Goal: Information Seeking & Learning: Stay updated

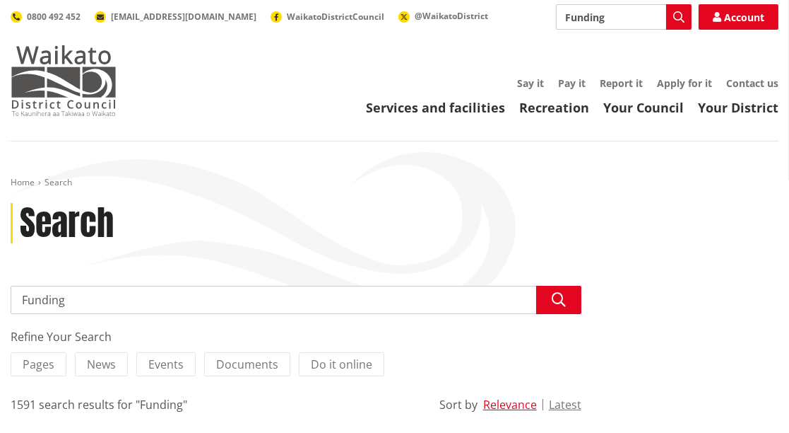
click at [40, 86] on img at bounding box center [64, 80] width 106 height 71
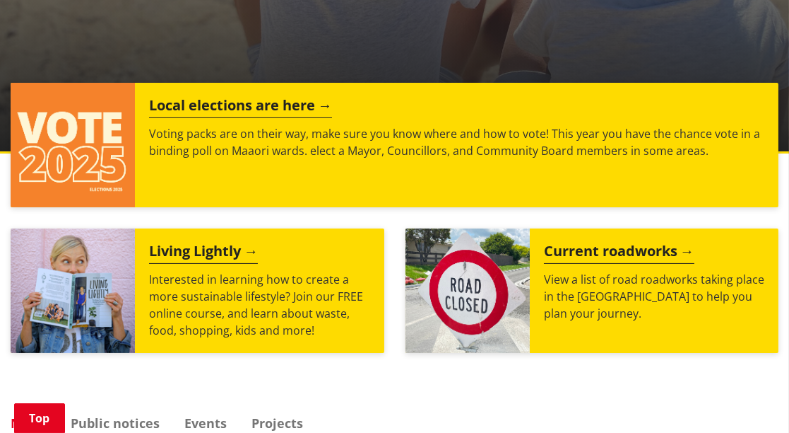
scroll to position [552, 0]
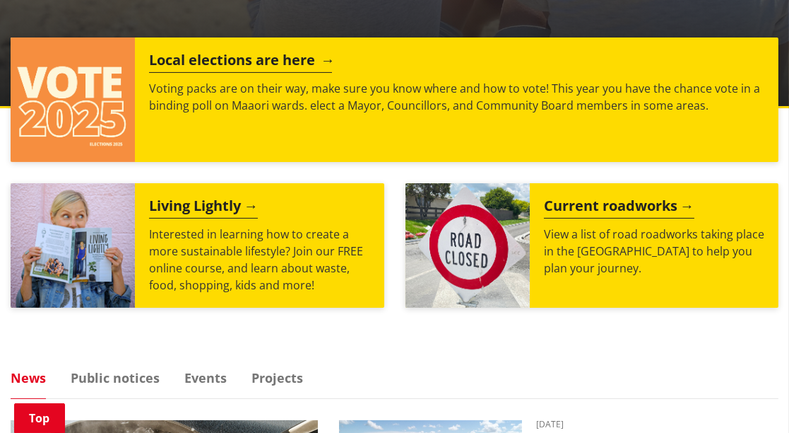
click at [285, 62] on h2 "Local elections are here" at bounding box center [240, 62] width 183 height 21
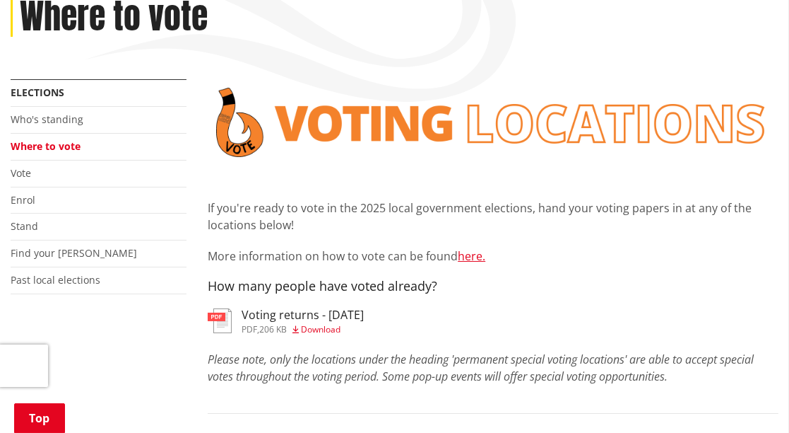
scroll to position [211, 0]
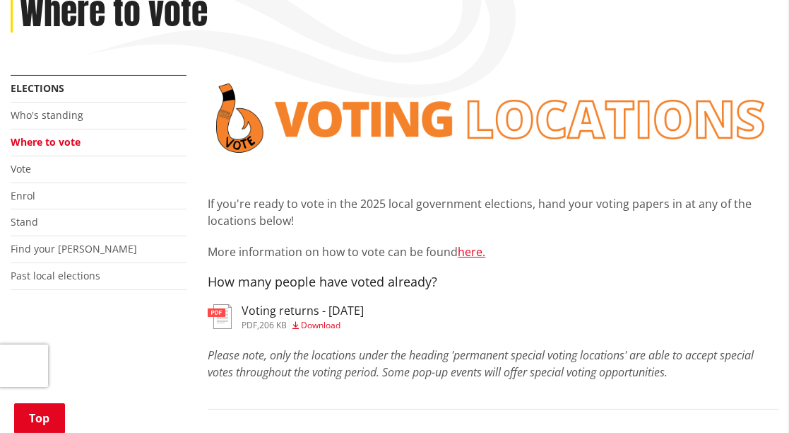
click at [326, 317] on h3 "Voting returns - 8/10/2025" at bounding box center [303, 310] width 122 height 13
